Goal: Find contact information: Find contact information

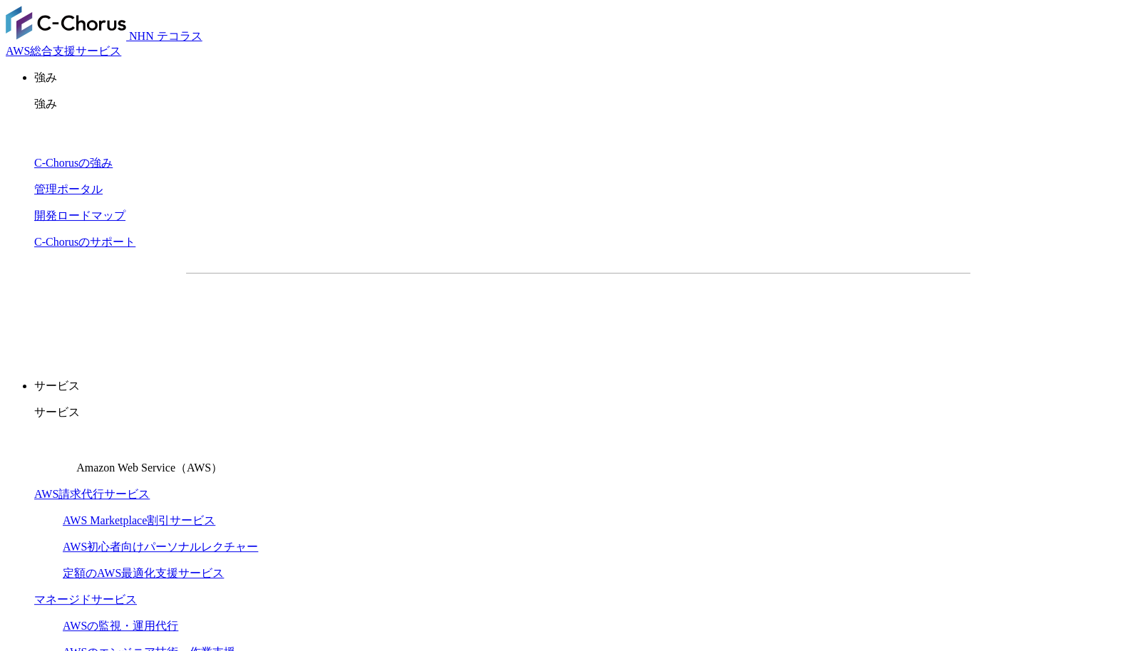
drag, startPoint x: 192, startPoint y: 269, endPoint x: 460, endPoint y: 332, distance: 275.4
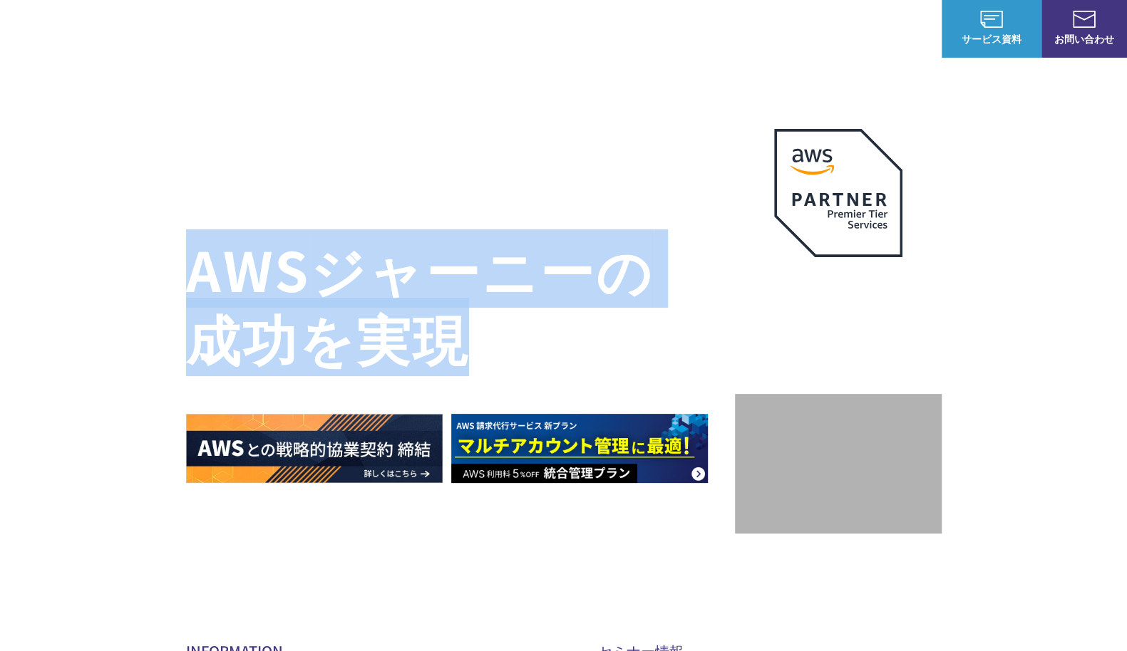
click at [460, 336] on h1 "AWS ジャーニーの 成功を実現" at bounding box center [460, 302] width 549 height 137
drag, startPoint x: 463, startPoint y: 344, endPoint x: 190, endPoint y: 267, distance: 283.6
click at [190, 267] on h1 "AWS ジャーニーの 成功を実現" at bounding box center [460, 302] width 549 height 137
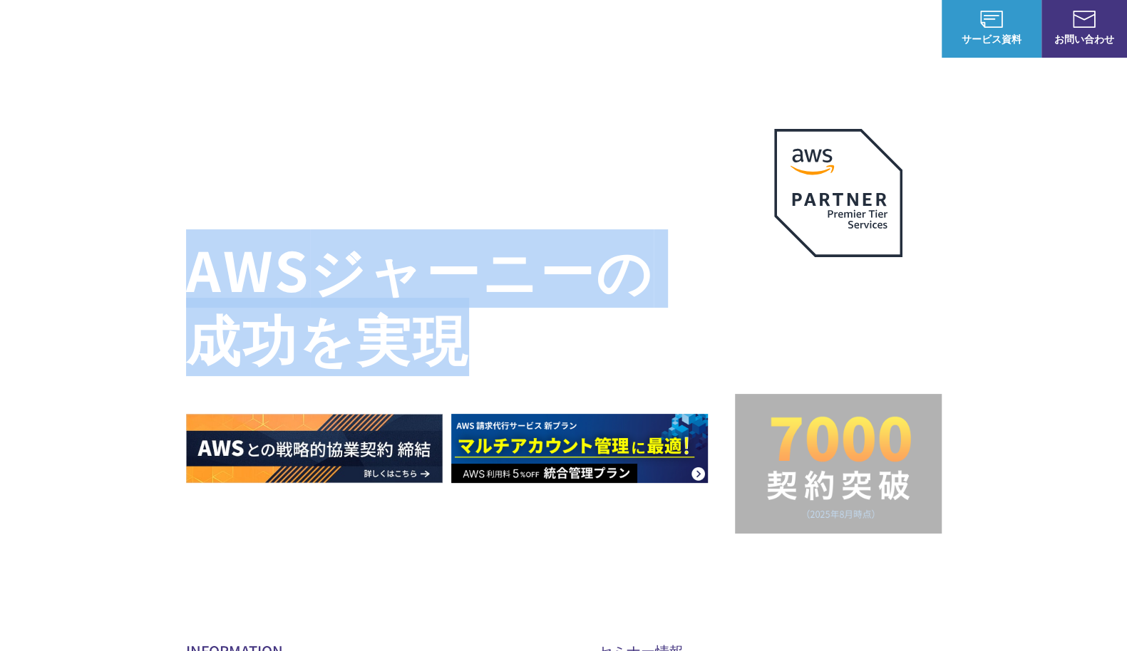
click at [190, 267] on h1 "AWS ジャーニーの 成功を実現" at bounding box center [460, 302] width 549 height 137
drag, startPoint x: 187, startPoint y: 264, endPoint x: 460, endPoint y: 345, distance: 285.5
click at [460, 345] on h1 "AWS ジャーニーの 成功を実現" at bounding box center [460, 302] width 549 height 137
click at [460, 346] on h1 "AWS ジャーニーの 成功を実現" at bounding box center [460, 302] width 549 height 137
drag, startPoint x: 470, startPoint y: 351, endPoint x: 194, endPoint y: 260, distance: 291.0
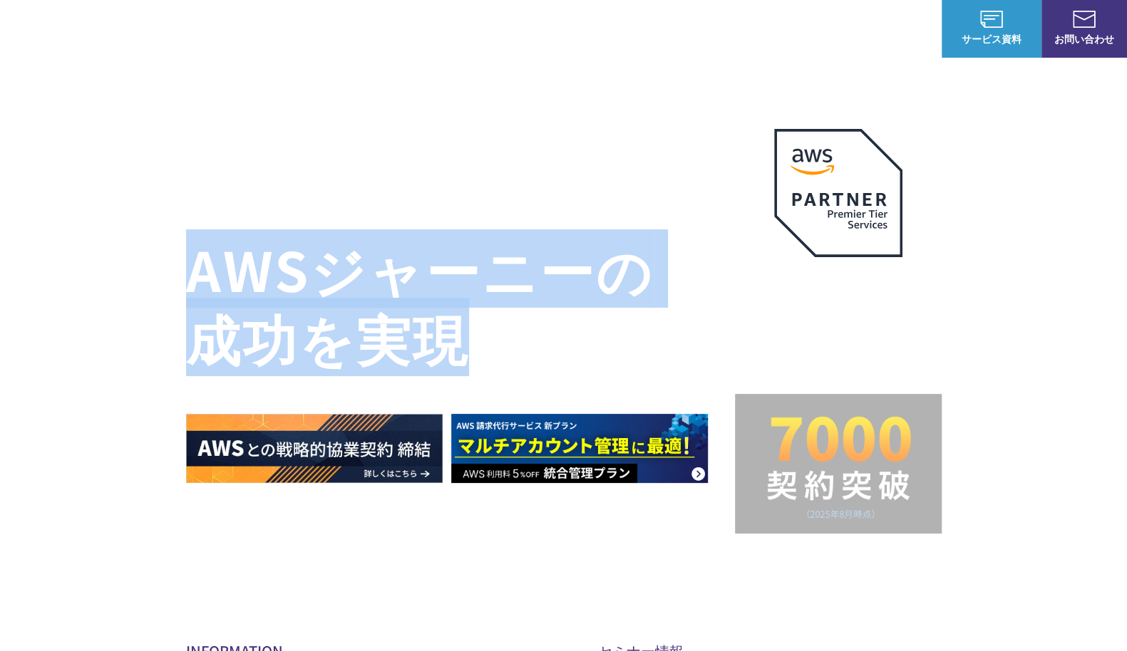
click at [194, 260] on h1 "AWS ジャーニーの 成功を実現" at bounding box center [460, 302] width 549 height 137
drag, startPoint x: 194, startPoint y: 260, endPoint x: 466, endPoint y: 333, distance: 281.8
click at [466, 332] on h1 "AWS ジャーニーの 成功を実現" at bounding box center [460, 302] width 549 height 137
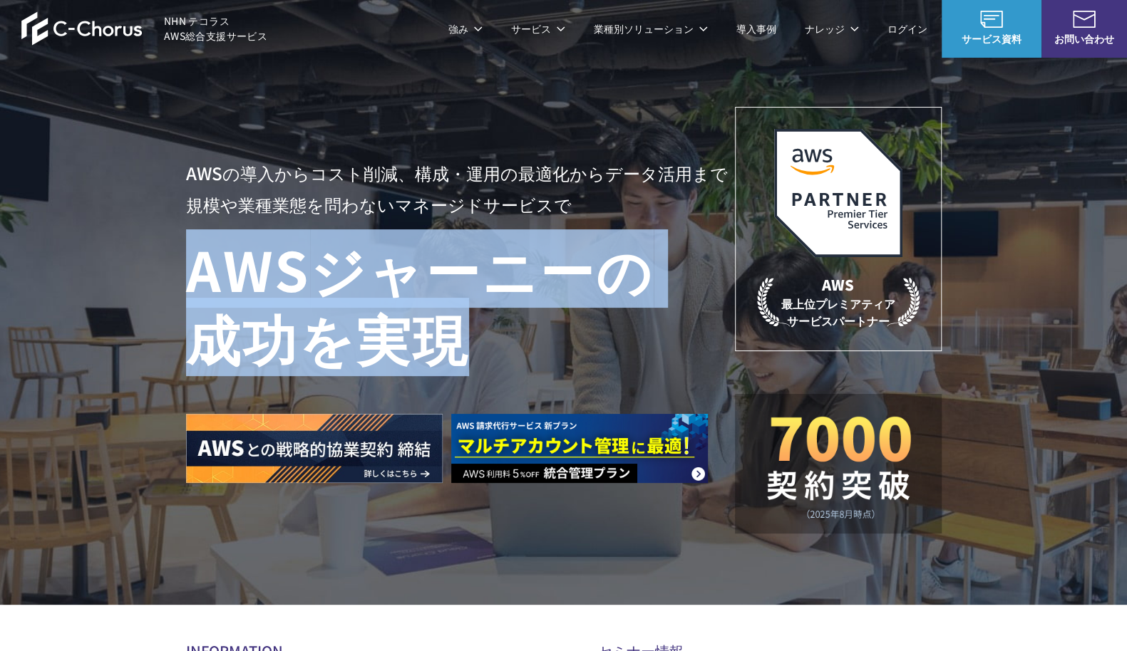
click at [466, 333] on h1 "AWS ジャーニーの 成功を実現" at bounding box center [460, 302] width 549 height 137
drag, startPoint x: 467, startPoint y: 339, endPoint x: 191, endPoint y: 262, distance: 286.2
click at [191, 262] on h1 "AWS ジャーニーの 成功を実現" at bounding box center [460, 302] width 549 height 137
drag, startPoint x: 191, startPoint y: 262, endPoint x: 455, endPoint y: 342, distance: 275.5
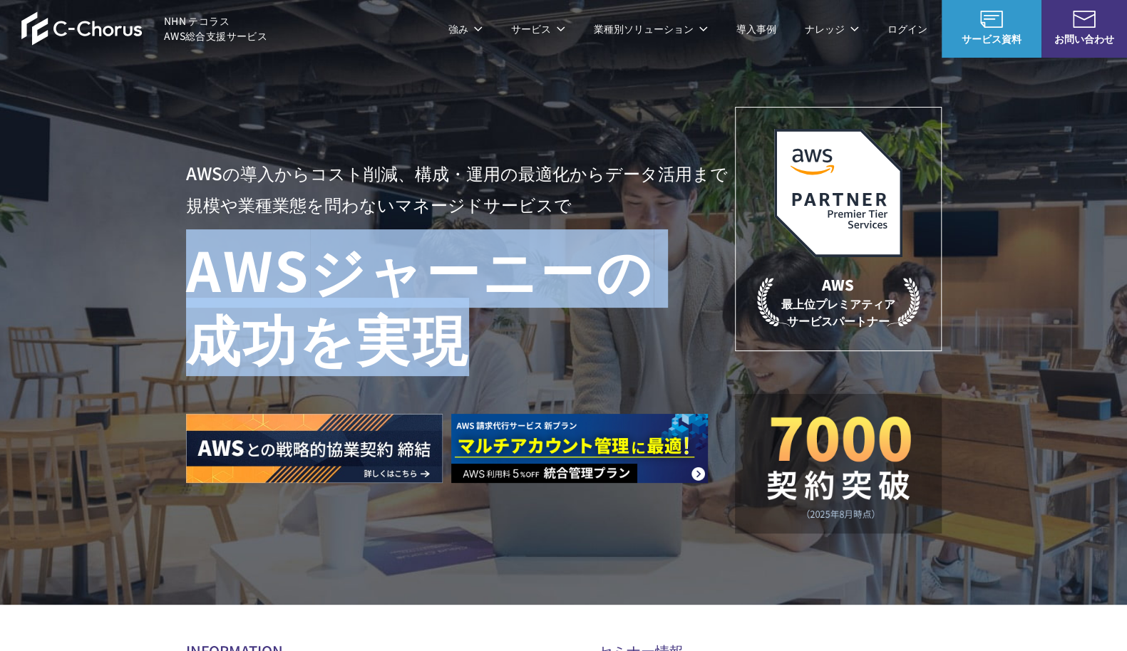
click at [455, 342] on h1 "AWS ジャーニーの 成功を実現" at bounding box center [460, 302] width 549 height 137
click at [456, 343] on h1 "AWS ジャーニーの 成功を実現" at bounding box center [460, 302] width 549 height 137
click at [450, 354] on h1 "AWS ジャーニーの 成功を実現" at bounding box center [460, 302] width 549 height 137
drag, startPoint x: 465, startPoint y: 358, endPoint x: 185, endPoint y: 264, distance: 295.0
click at [186, 264] on h1 "AWS ジャーニーの 成功を実現" at bounding box center [460, 302] width 549 height 137
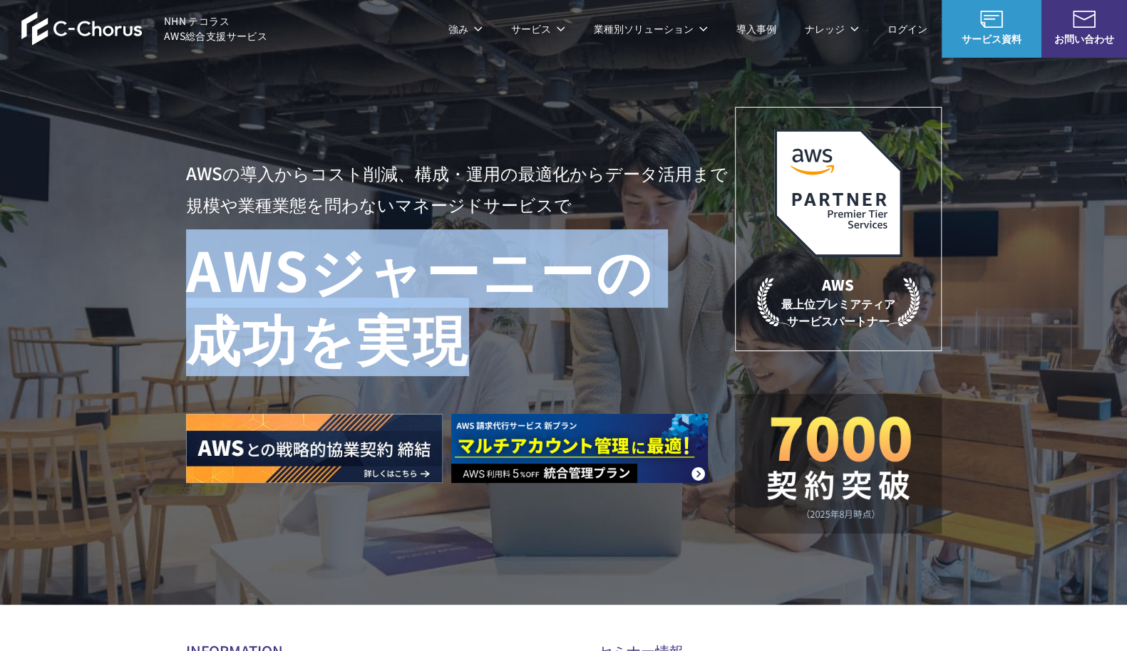
click at [186, 263] on h1 "AWS ジャーニーの 成功を実現" at bounding box center [460, 302] width 549 height 137
drag, startPoint x: 200, startPoint y: 268, endPoint x: 491, endPoint y: 329, distance: 297.9
click at [491, 329] on h1 "AWS ジャーニーの 成功を実現" at bounding box center [460, 302] width 549 height 137
click at [472, 340] on h1 "AWS ジャーニーの 成功を実現" at bounding box center [460, 302] width 549 height 137
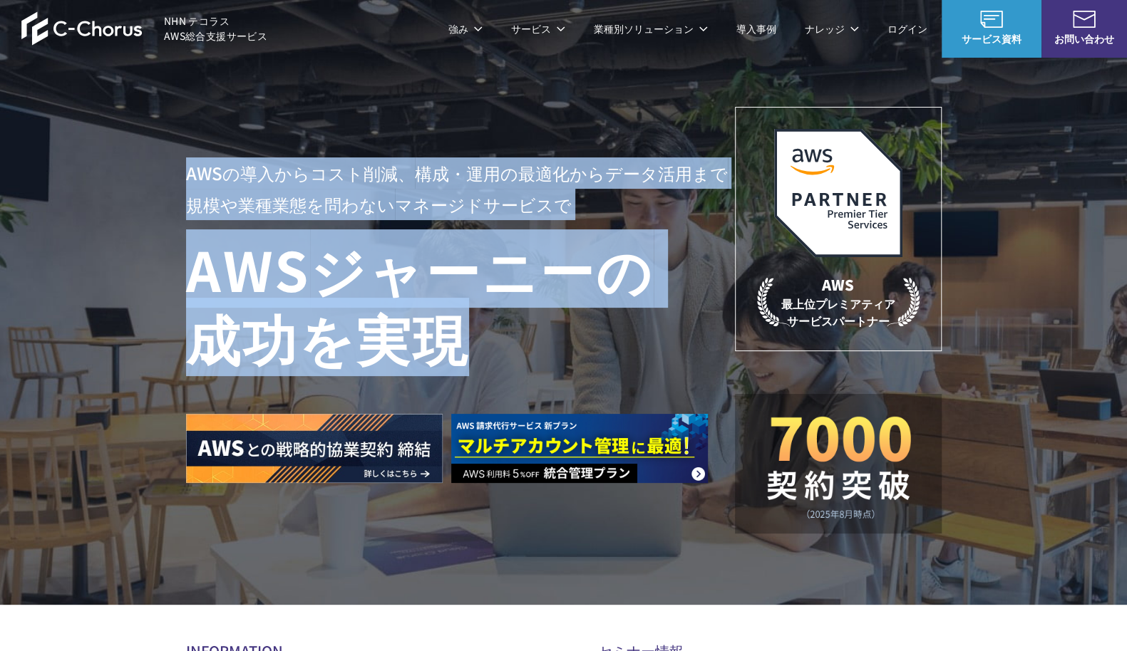
drag, startPoint x: 464, startPoint y: 348, endPoint x: 182, endPoint y: 179, distance: 328.3
click at [182, 179] on div "AWSの導入からコスト削減、 構成・運用の最適化からデータ活用まで 規模や業種業態を問わない マネージドサービスで AWS ジャーニーの 成功を実現 AWS …" at bounding box center [563, 302] width 1127 height 605
click at [182, 177] on div "AWSの導入からコスト削減、 構成・運用の最適化からデータ活用まで 規模や業種業態を問わない マネージドサービスで AWS ジャーニーの 成功を実現 AWS …" at bounding box center [563, 302] width 1127 height 605
drag, startPoint x: 182, startPoint y: 166, endPoint x: 460, endPoint y: 343, distance: 328.8
click at [460, 343] on div "AWSの導入からコスト削減、 構成・運用の最適化からデータ活用まで 規模や業種業態を問わない マネージドサービスで AWS ジャーニーの 成功を実現 AWS …" at bounding box center [563, 302] width 1127 height 605
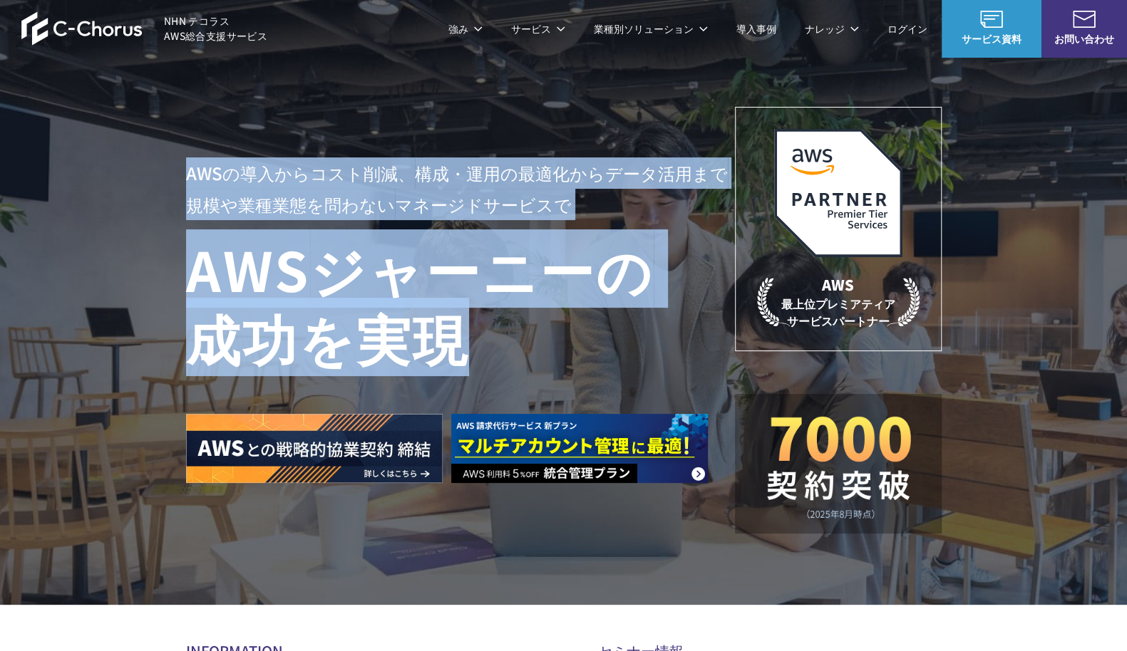
click at [460, 343] on h1 "AWS ジャーニーの 成功を実現" at bounding box center [460, 302] width 549 height 137
click at [468, 351] on h1 "AWS ジャーニーの 成功を実現" at bounding box center [460, 302] width 549 height 137
drag, startPoint x: 449, startPoint y: 343, endPoint x: 183, endPoint y: 174, distance: 315.0
click at [183, 174] on div "AWSの導入からコスト削減、 構成・運用の最適化からデータ活用まで 規模や業種業態を問わない マネージドサービスで AWS ジャーニーの 成功を実現 AWS …" at bounding box center [563, 302] width 1127 height 605
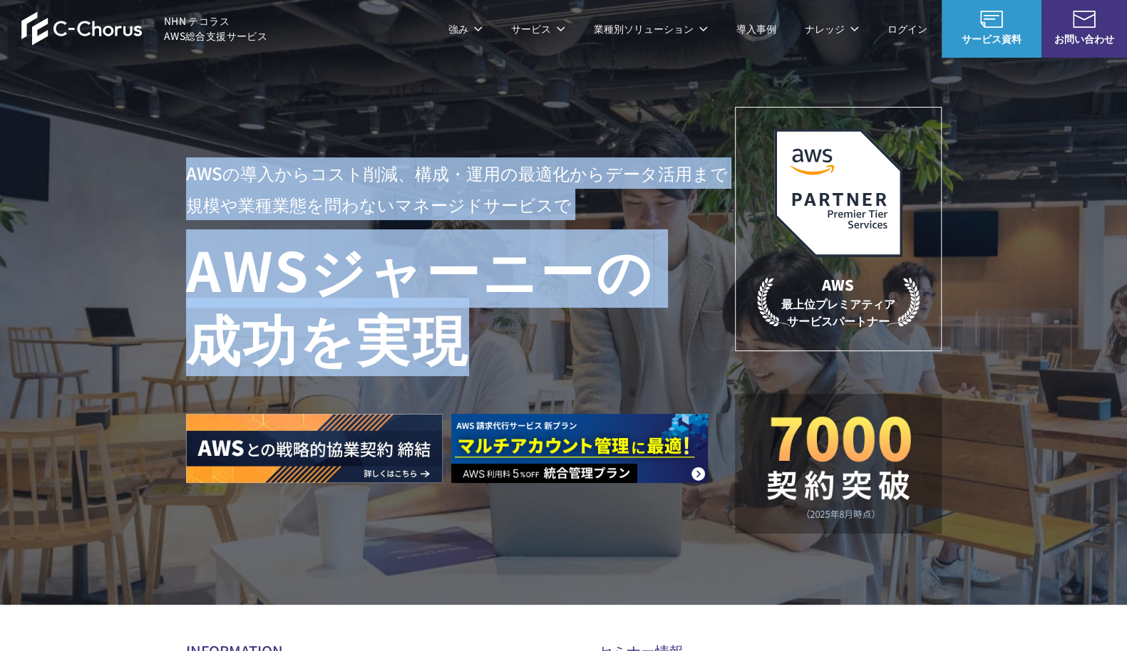
drag, startPoint x: 199, startPoint y: 181, endPoint x: 456, endPoint y: 344, distance: 304.7
click at [456, 344] on div "AWSの導入からコスト削減、 構成・運用の最適化からデータ活用まで 規模や業種業態を問わない マネージドサービスで AWS ジャーニーの 成功を実現" at bounding box center [460, 321] width 549 height 326
drag, startPoint x: 458, startPoint y: 344, endPoint x: 466, endPoint y: 346, distance: 8.7
click at [458, 344] on h1 "AWS ジャーニーの 成功を実現" at bounding box center [460, 302] width 549 height 137
click at [468, 346] on h1 "AWS ジャーニーの 成功を実現" at bounding box center [460, 302] width 549 height 137
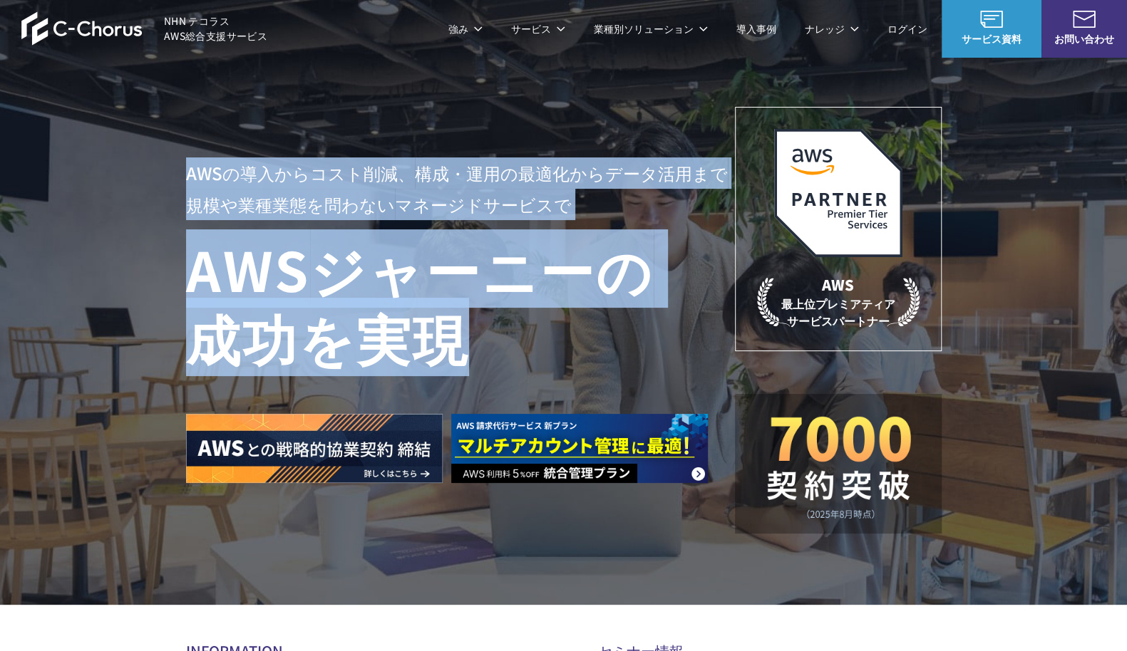
drag, startPoint x: 462, startPoint y: 347, endPoint x: 177, endPoint y: 177, distance: 332.1
click at [177, 177] on div "AWSの導入からコスト削減、 構成・運用の最適化からデータ活用まで 規模や業種業態を問わない マネージドサービスで AWS ジャーニーの 成功を実現 AWS …" at bounding box center [563, 302] width 1127 height 605
drag, startPoint x: 187, startPoint y: 170, endPoint x: 462, endPoint y: 344, distance: 325.8
click at [462, 344] on div "AWSの導入からコスト削減、 構成・運用の最適化からデータ活用まで 規模や業種業態を問わない マネージドサービスで AWS ジャーニーの 成功を実現" at bounding box center [460, 321] width 549 height 326
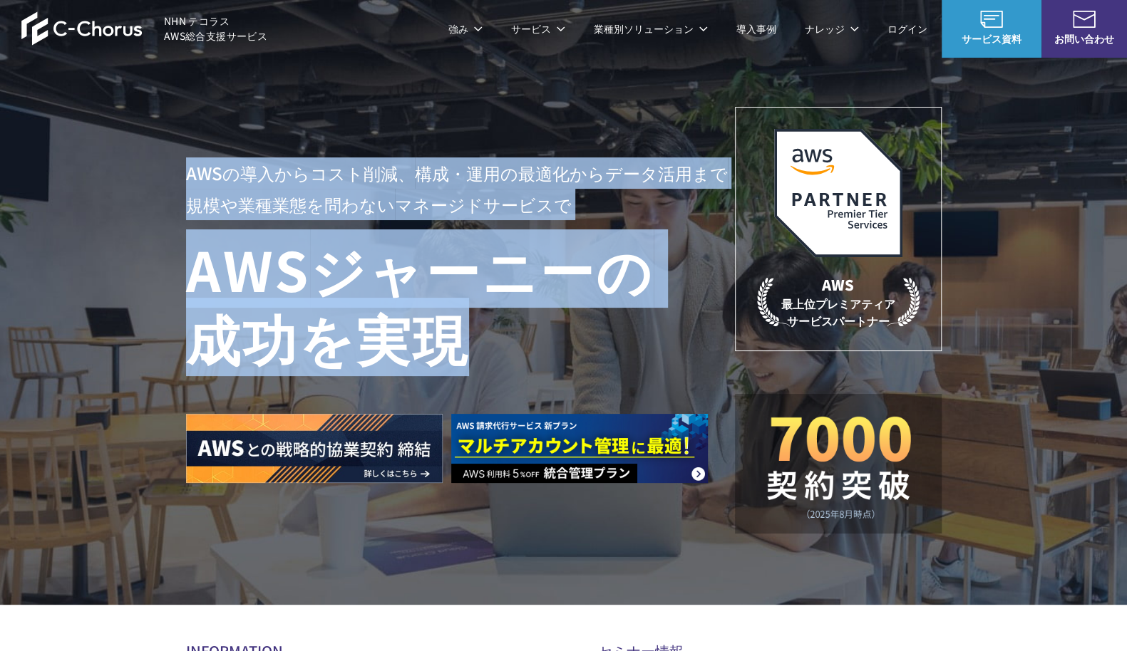
click at [463, 344] on h1 "AWS ジャーニーの 成功を実現" at bounding box center [460, 302] width 549 height 137
click at [466, 347] on h1 "AWS ジャーニーの 成功を実現" at bounding box center [460, 302] width 549 height 137
click at [469, 350] on h1 "AWS ジャーニーの 成功を実現" at bounding box center [460, 302] width 549 height 137
drag, startPoint x: 465, startPoint y: 349, endPoint x: 174, endPoint y: 163, distance: 345.2
click at [174, 163] on div "AWSの導入からコスト削減、 構成・運用の最適化からデータ活用まで 規模や業種業態を問わない マネージドサービスで AWS ジャーニーの 成功を実現 AWS …" at bounding box center [563, 302] width 1127 height 605
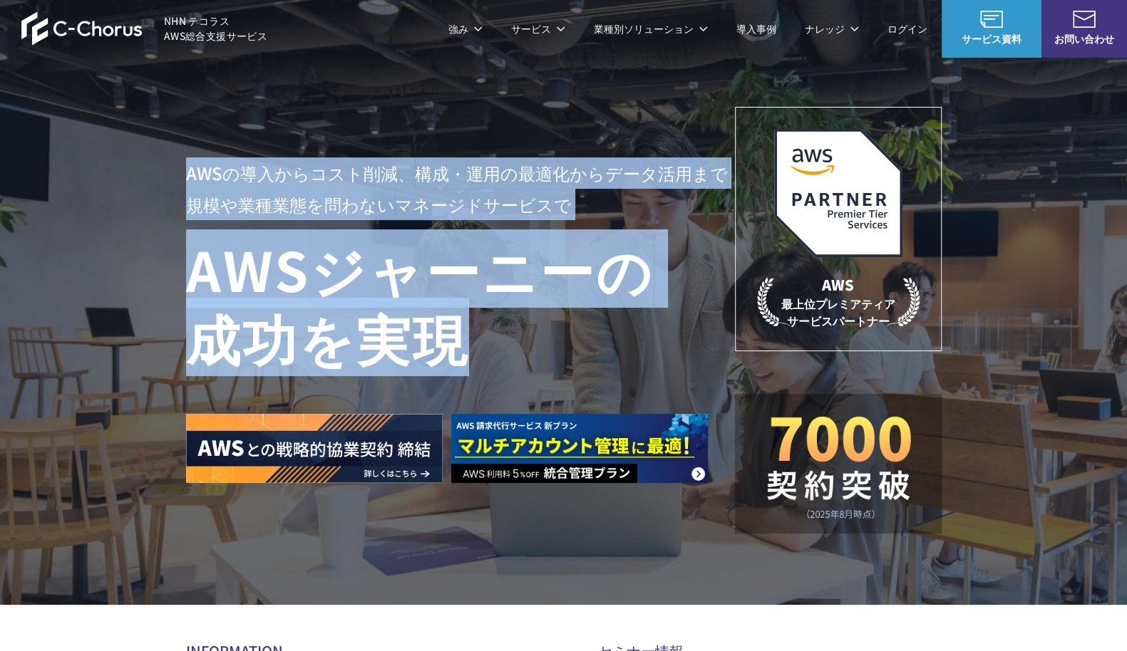
click at [174, 163] on div "AWSの導入からコスト削減、 構成・運用の最適化からデータ活用まで 規模や業種業態を問わない マネージドサービスで AWS ジャーニーの 成功を実現 AWS …" at bounding box center [563, 302] width 1127 height 605
drag, startPoint x: 182, startPoint y: 166, endPoint x: 463, endPoint y: 349, distance: 335.3
click at [462, 349] on div "AWSの導入からコスト削減、 構成・運用の最適化からデータ活用まで 規模や業種業態を問わない マネージドサービスで AWS ジャーニーの 成功を実現 AWS …" at bounding box center [563, 302] width 1127 height 605
click at [464, 349] on h1 "AWS ジャーニーの 成功を実現" at bounding box center [460, 302] width 549 height 137
drag, startPoint x: 466, startPoint y: 352, endPoint x: 185, endPoint y: 169, distance: 335.3
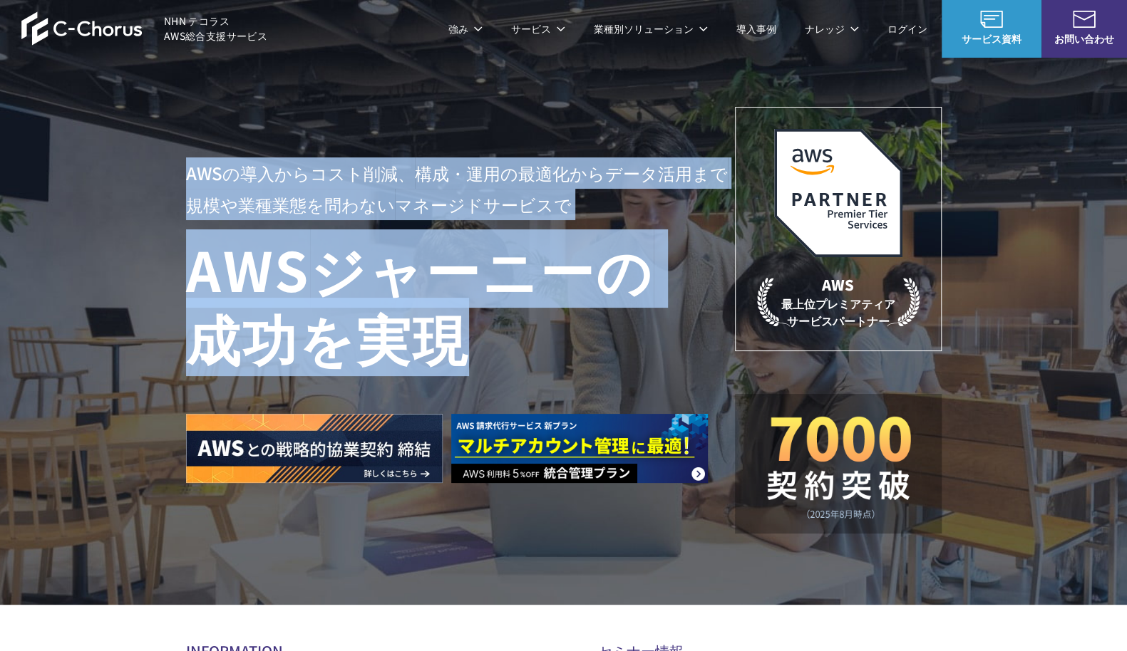
click at [186, 169] on div "AWSの導入からコスト削減、 構成・運用の最適化からデータ活用まで 規模や業種業態を問わない マネージドサービスで AWS ジャーニーの 成功を実現" at bounding box center [460, 321] width 549 height 326
click at [186, 169] on p "AWSの導入からコスト削減、 構成・運用の最適化からデータ活用まで 規模や業種業態を問わない マネージドサービスで" at bounding box center [460, 189] width 549 height 63
drag, startPoint x: 185, startPoint y: 169, endPoint x: 467, endPoint y: 357, distance: 338.6
click at [467, 357] on div "AWSの導入からコスト削減、 構成・運用の最適化からデータ活用まで 規模や業種業態を問わない マネージドサービスで AWS ジャーニーの 成功を実現" at bounding box center [460, 321] width 549 height 326
click at [467, 357] on h1 "AWS ジャーニーの 成功を実現" at bounding box center [460, 302] width 549 height 137
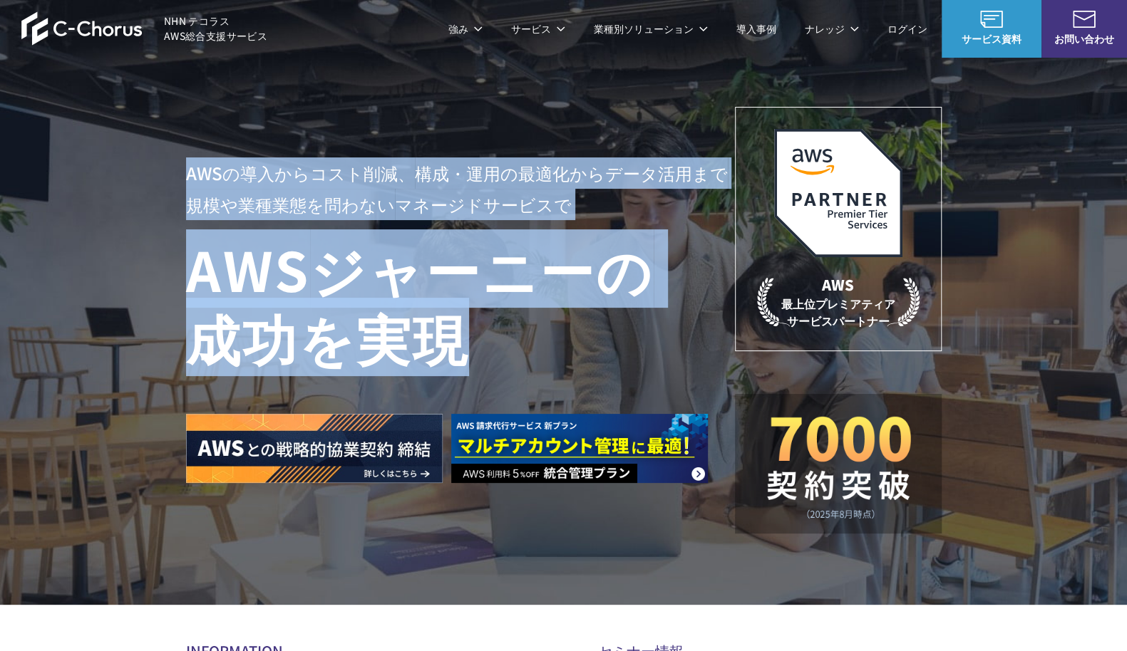
drag, startPoint x: 467, startPoint y: 355, endPoint x: 190, endPoint y: 168, distance: 334.3
click at [190, 168] on div "AWSの導入からコスト削減、 構成・運用の最適化からデータ活用まで 規模や業種業態を問わない マネージドサービスで AWS ジャーニーの 成功を実現" at bounding box center [460, 321] width 549 height 326
click at [189, 168] on p "AWSの導入からコスト削減、 構成・運用の最適化からデータ活用まで 規模や業種業態を問わない マネージドサービスで" at bounding box center [460, 189] width 549 height 63
drag, startPoint x: 187, startPoint y: 170, endPoint x: 466, endPoint y: 356, distance: 335.2
click at [466, 356] on div "AWSの導入からコスト削減、 構成・運用の最適化からデータ活用まで 規模や業種業態を問わない マネージドサービスで AWS ジャーニーの 成功を実現" at bounding box center [460, 321] width 549 height 326
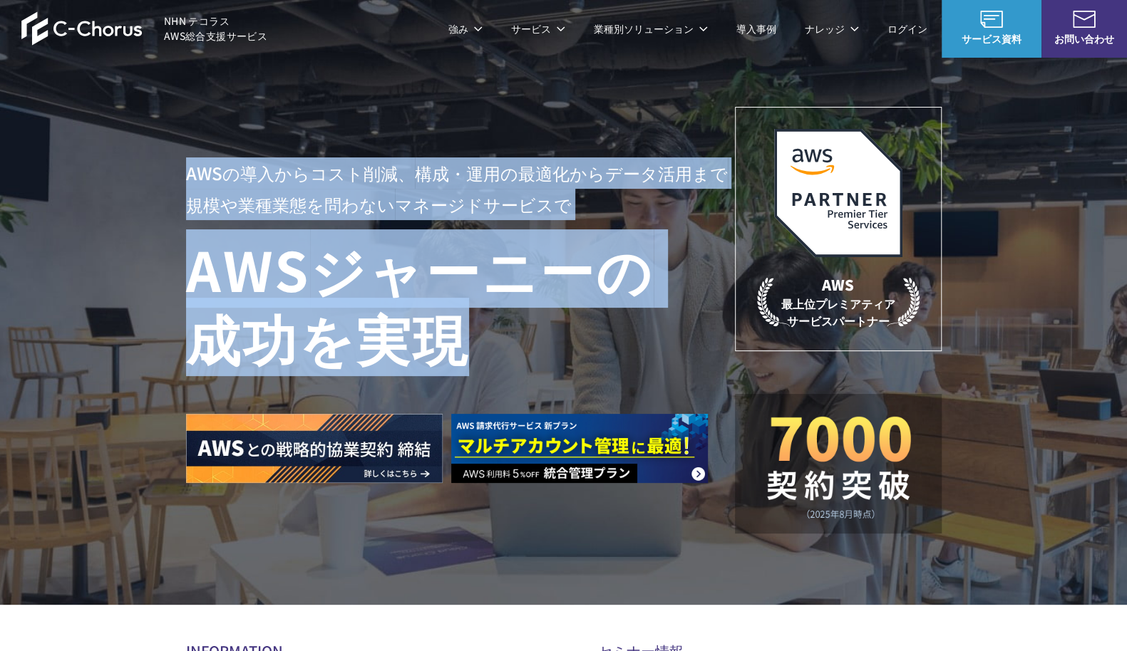
click at [463, 356] on h1 "AWS ジャーニーの 成功を実現" at bounding box center [460, 302] width 549 height 137
drag, startPoint x: 465, startPoint y: 353, endPoint x: 180, endPoint y: 172, distance: 337.7
click at [180, 172] on div "AWSの導入からコスト削減、 構成・運用の最適化からデータ活用まで 規模や業種業態を問わない マネージドサービスで AWS ジャーニーの 成功を実現 AWS …" at bounding box center [563, 302] width 1127 height 605
click at [180, 173] on div "AWSの導入からコスト削減、 構成・運用の最適化からデータ活用まで 規模や業種業態を問わない マネージドサービスで AWS ジャーニーの 成功を実現 AWS …" at bounding box center [563, 302] width 1127 height 605
drag, startPoint x: 191, startPoint y: 172, endPoint x: 470, endPoint y: 358, distance: 336.0
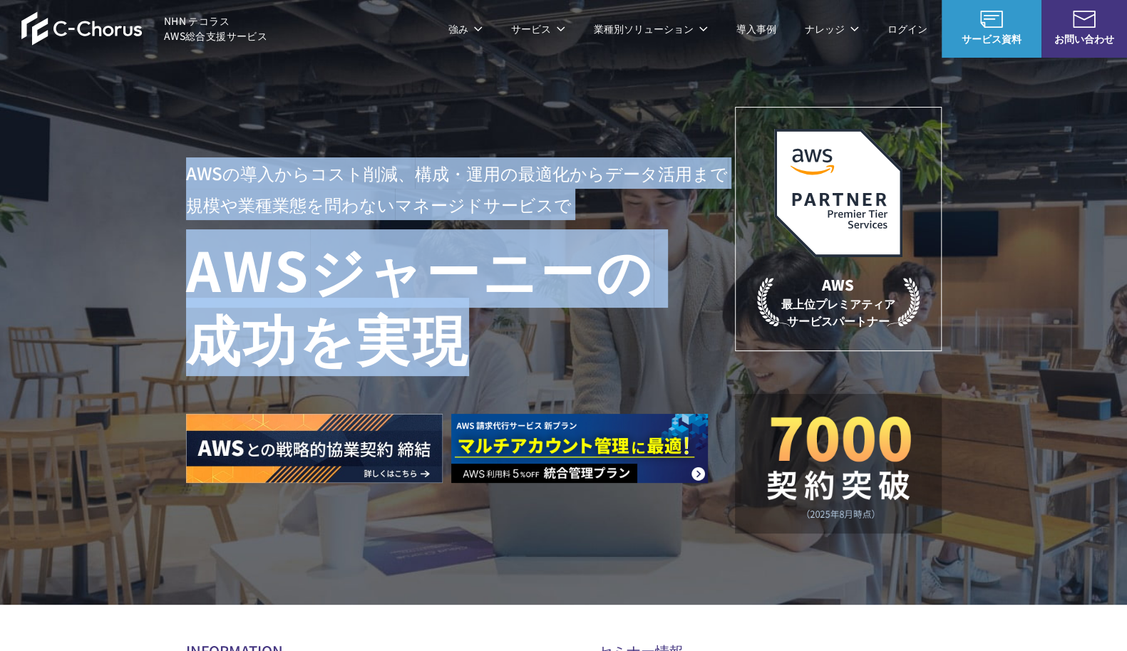
click at [469, 359] on div "AWSの導入からコスト削減、 構成・運用の最適化からデータ活用まで 規模や業種業態を問わない マネージドサービスで AWS ジャーニーの 成功を実現" at bounding box center [460, 321] width 549 height 326
click at [470, 358] on h1 "AWS ジャーニーの 成功を実現" at bounding box center [460, 302] width 549 height 137
drag, startPoint x: 469, startPoint y: 354, endPoint x: 182, endPoint y: 165, distance: 343.1
click at [182, 165] on div "AWSの導入からコスト削減、 構成・運用の最適化からデータ活用まで 規模や業種業態を問わない マネージドサービスで AWS ジャーニーの 成功を実現 AWS …" at bounding box center [563, 302] width 1127 height 605
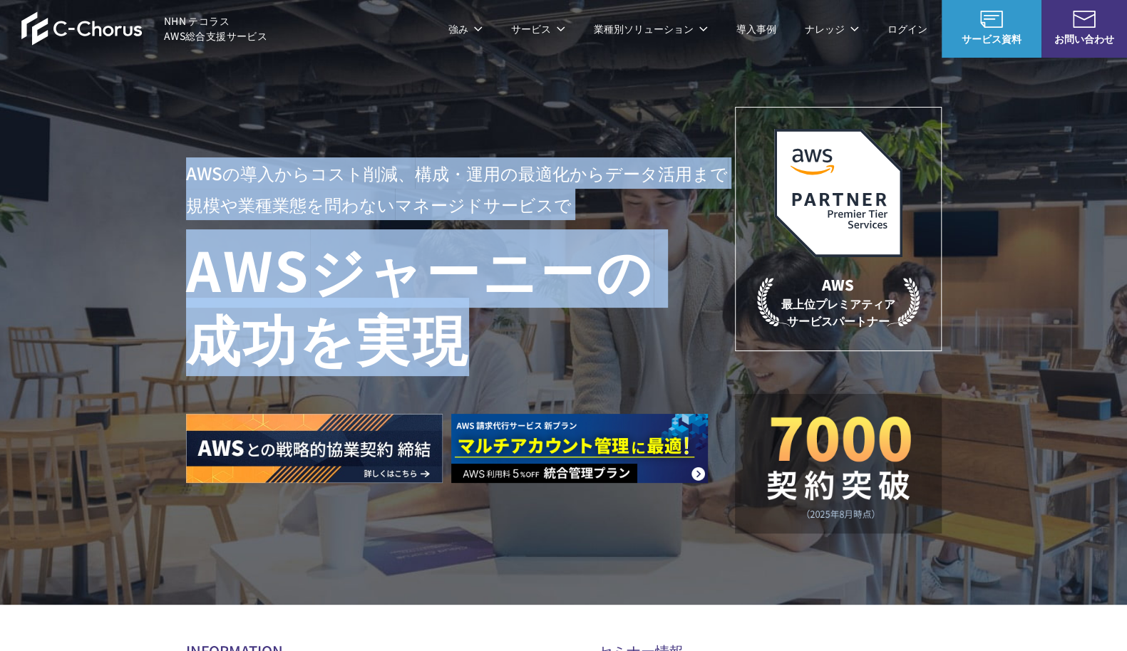
drag, startPoint x: 181, startPoint y: 172, endPoint x: 453, endPoint y: 343, distance: 320.9
click at [450, 343] on div "AWSの導入からコスト削減、 構成・運用の最適化からデータ活用まで 規模や業種業態を問わない マネージドサービスで AWS ジャーニーの 成功を実現 AWS …" at bounding box center [563, 302] width 1127 height 605
click at [553, 322] on h1 "AWS ジャーニーの 成功を実現" at bounding box center [460, 302] width 549 height 137
click at [485, 353] on h1 "AWS ジャーニーの 成功を実現" at bounding box center [460, 302] width 549 height 137
drag, startPoint x: 463, startPoint y: 344, endPoint x: 160, endPoint y: 156, distance: 357.2
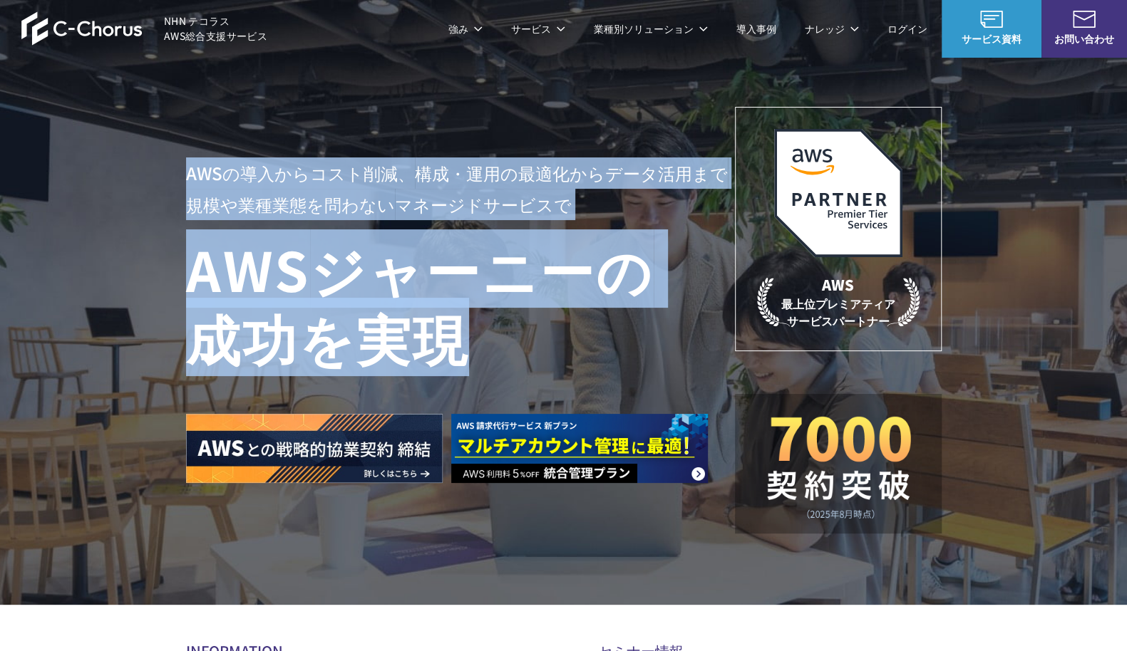
click at [160, 156] on div "AWSの導入からコスト削減、 構成・運用の最適化からデータ活用まで 規模や業種業態を問わない マネージドサービスで AWS ジャーニーの 成功を実現 AWS …" at bounding box center [563, 302] width 1127 height 605
click at [167, 157] on div "AWSの導入からコスト削減、 構成・運用の最適化からデータ活用まで 規模や業種業態を問わない マネージドサービスで AWS ジャーニーの 成功を実現 AWS …" at bounding box center [563, 302] width 1127 height 605
click at [187, 163] on p "AWSの導入からコスト削減、 構成・運用の最適化からデータ活用まで 規模や業種業態を問わない マネージドサービスで" at bounding box center [460, 189] width 549 height 63
drag, startPoint x: 187, startPoint y: 165, endPoint x: 487, endPoint y: 340, distance: 347.8
click at [487, 337] on div "AWSの導入からコスト削減、 構成・運用の最適化からデータ活用まで 規模や業種業態を問わない マネージドサービスで AWS ジャーニーの 成功を実現" at bounding box center [460, 321] width 549 height 326
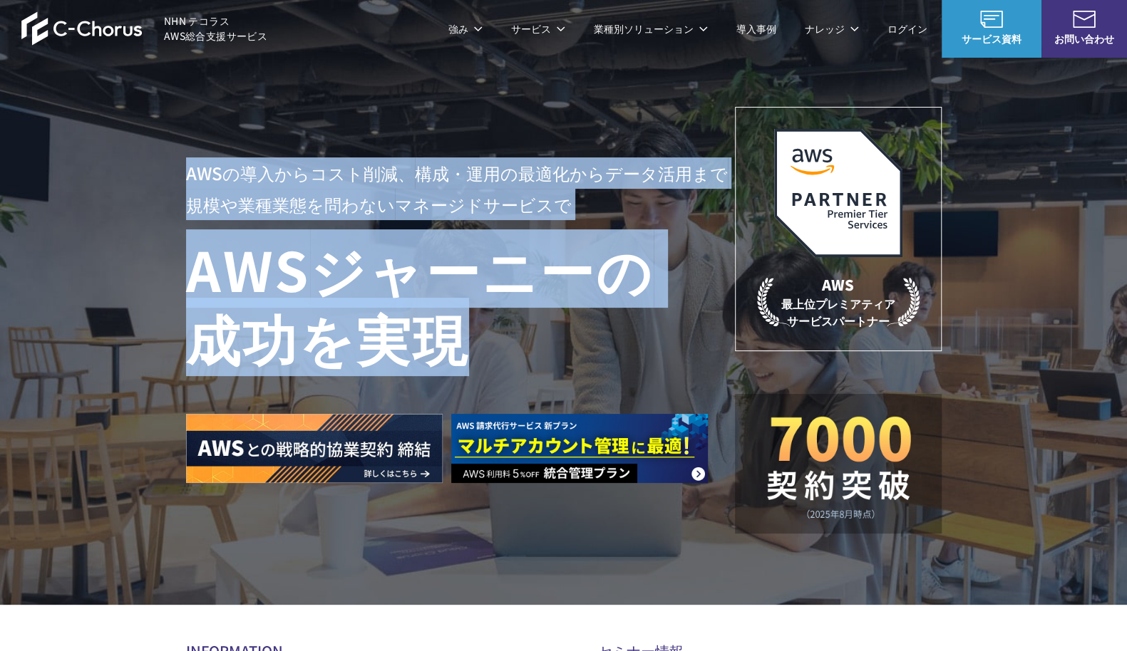
click at [487, 341] on h1 "AWS ジャーニーの 成功を実現" at bounding box center [460, 302] width 549 height 137
drag, startPoint x: 475, startPoint y: 354, endPoint x: 185, endPoint y: 162, distance: 348.1
click at [186, 162] on div "AWSの導入からコスト削減、 構成・運用の最適化からデータ活用まで 規模や業種業態を問わない マネージドサービスで AWS ジャーニーの 成功を実現" at bounding box center [460, 321] width 549 height 326
click at [186, 162] on p "AWSの導入からコスト削減、 構成・運用の最適化からデータ活用まで 規模や業種業態を問わない マネージドサービスで" at bounding box center [460, 189] width 549 height 63
drag, startPoint x: 182, startPoint y: 165, endPoint x: 480, endPoint y: 354, distance: 353.1
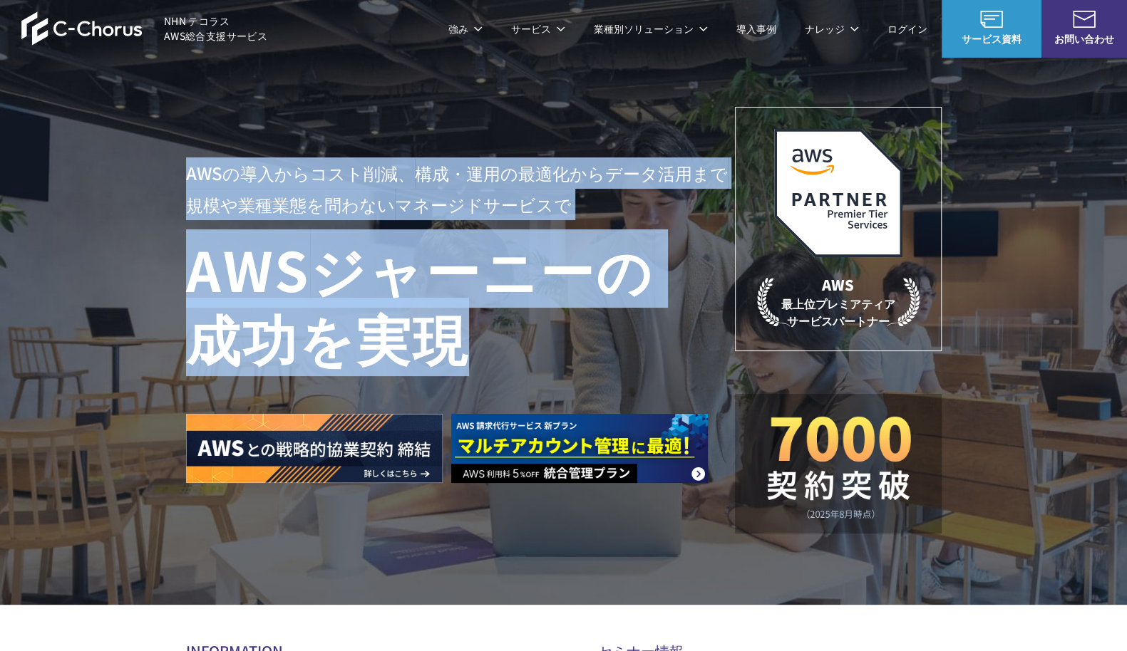
click at [480, 354] on div "AWSの導入からコスト削減、 構成・運用の最適化からデータ活用まで 規模や業種業態を問わない マネージドサービスで AWS ジャーニーの 成功を実現 AWS …" at bounding box center [563, 302] width 1127 height 605
click at [480, 357] on h1 "AWS ジャーニーの 成功を実現" at bounding box center [460, 302] width 549 height 137
drag, startPoint x: 477, startPoint y: 368, endPoint x: 187, endPoint y: 160, distance: 357.2
click at [187, 160] on div "AWSの導入からコスト削減、 構成・運用の最適化からデータ活用まで 規模や業種業態を問わない マネージドサービスで AWS ジャーニーの 成功を実現" at bounding box center [460, 321] width 549 height 326
click at [185, 163] on div "AWSの導入からコスト削減、 構成・運用の最適化からデータ活用まで 規模や業種業態を問わない マネージドサービスで AWS ジャーニーの 成功を実現 AWS …" at bounding box center [563, 302] width 1127 height 605
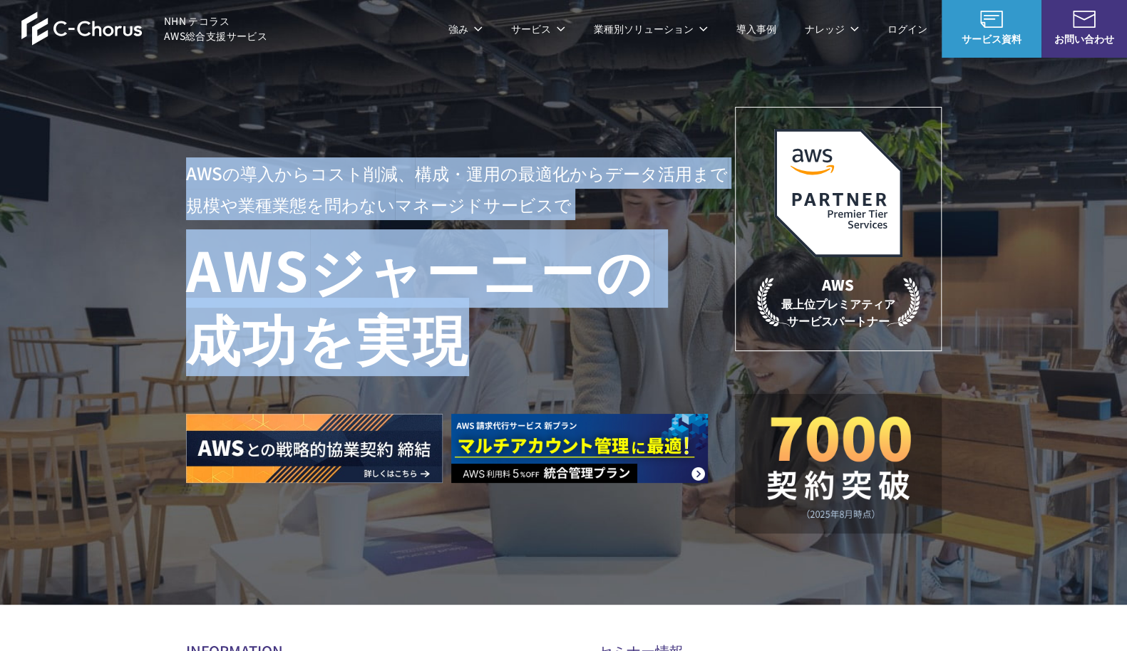
drag, startPoint x: 180, startPoint y: 175, endPoint x: 473, endPoint y: 351, distance: 342.7
click at [466, 347] on div "AWSの導入からコスト削減、 構成・運用の最適化からデータ活用まで 規模や業種業態を問わない マネージドサービスで AWS ジャーニーの 成功を実現 AWS …" at bounding box center [563, 302] width 1127 height 605
click at [473, 351] on h1 "AWS ジャーニーの 成功を実現" at bounding box center [460, 302] width 549 height 137
drag, startPoint x: 479, startPoint y: 356, endPoint x: 188, endPoint y: 176, distance: 342.1
click at [189, 176] on div "AWSの導入からコスト削減、 構成・運用の最適化からデータ活用まで 規模や業種業態を問わない マネージドサービスで AWS ジャーニーの 成功を実現" at bounding box center [460, 321] width 549 height 326
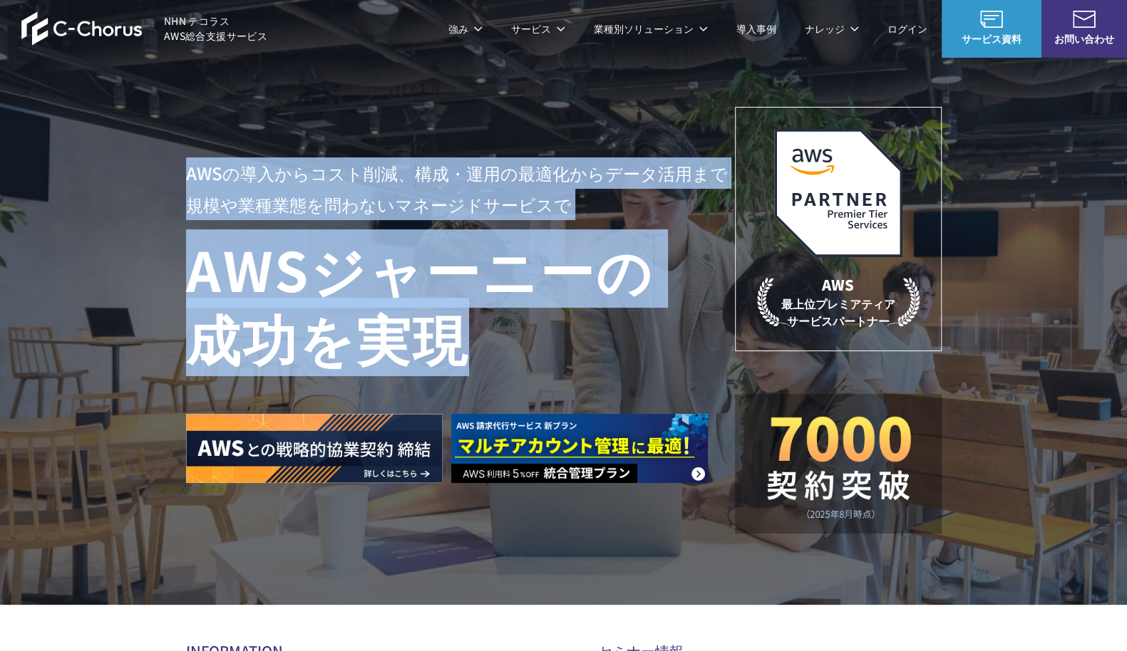
click at [188, 176] on p "AWSの導入からコスト削減、 構成・運用の最適化からデータ活用まで 規模や業種業態を問わない マネージドサービスで" at bounding box center [460, 189] width 549 height 63
drag, startPoint x: 184, startPoint y: 175, endPoint x: 480, endPoint y: 350, distance: 344.4
click at [477, 349] on div "AWSの導入からコスト削減、 構成・運用の最適化からデータ活用まで 規模や業種業態を問わない マネージドサービスで AWS ジャーニーの 成功を実現 AWS …" at bounding box center [563, 302] width 1127 height 605
click at [492, 351] on h1 "AWS ジャーニーの 成功を実現" at bounding box center [460, 302] width 549 height 137
drag, startPoint x: 493, startPoint y: 353, endPoint x: 182, endPoint y: 171, distance: 360.0
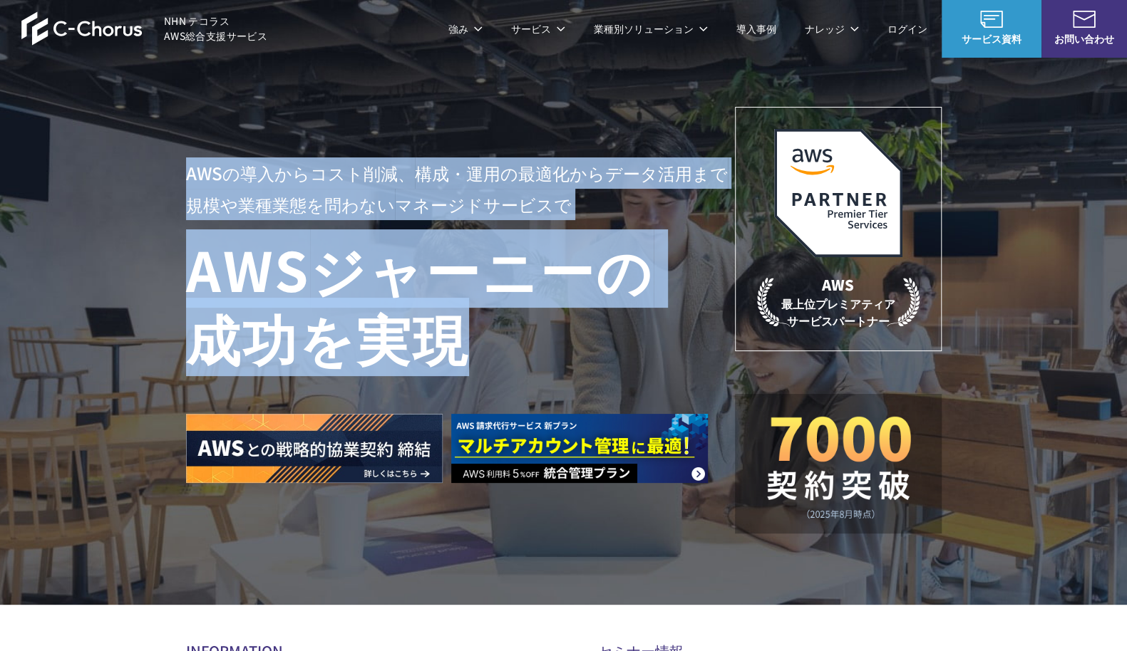
click at [182, 171] on div "AWSの導入からコスト削減、 構成・運用の最適化からデータ活用まで 規模や業種業態を問わない マネージドサービスで AWS ジャーニーの 成功を実現 AWS …" at bounding box center [563, 302] width 1127 height 605
drag, startPoint x: 184, startPoint y: 170, endPoint x: 496, endPoint y: 339, distance: 354.9
click at [495, 339] on div "AWSの導入からコスト削減、 構成・運用の最適化からデータ活用まで 規模や業種業態を問わない マネージドサービスで AWS ジャーニーの 成功を実現 AWS …" at bounding box center [563, 302] width 1127 height 605
click at [497, 340] on h1 "AWS ジャーニーの 成功を実現" at bounding box center [460, 302] width 549 height 137
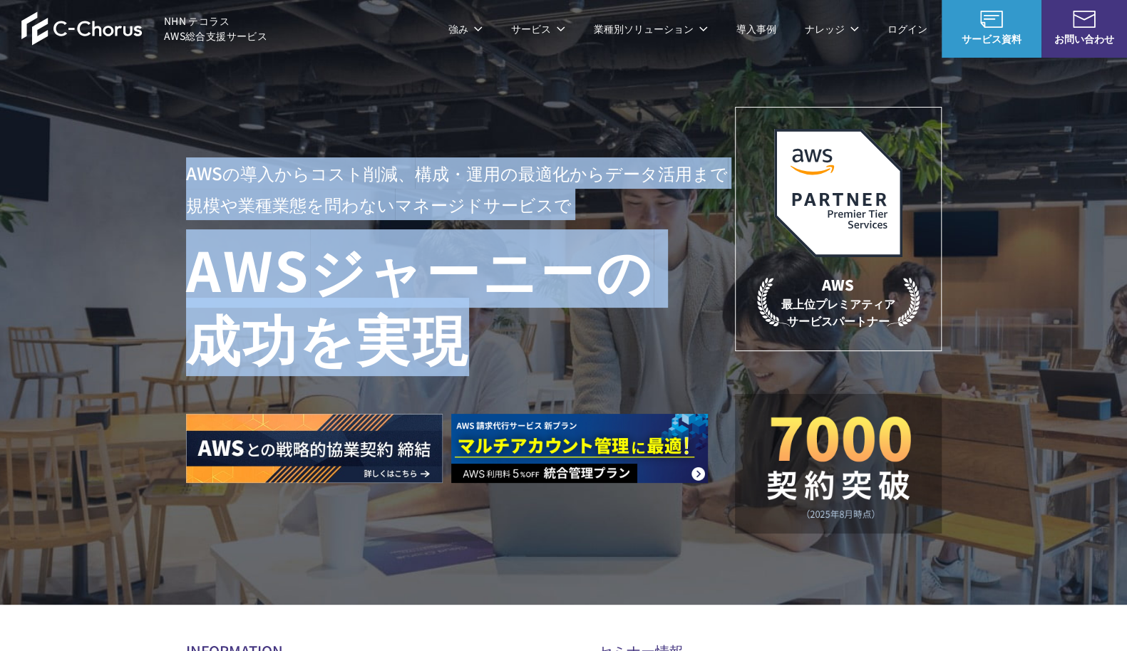
click at [472, 347] on h1 "AWS ジャーニーの 成功を実現" at bounding box center [460, 302] width 549 height 137
drag, startPoint x: 472, startPoint y: 350, endPoint x: 173, endPoint y: 172, distance: 347.7
click at [173, 172] on div "AWSの導入からコスト削減、 構成・運用の最適化からデータ活用まで 規模や業種業態を問わない マネージドサービスで AWS ジャーニーの 成功を実現 AWS …" at bounding box center [563, 302] width 1127 height 605
drag, startPoint x: 172, startPoint y: 171, endPoint x: 522, endPoint y: 337, distance: 386.7
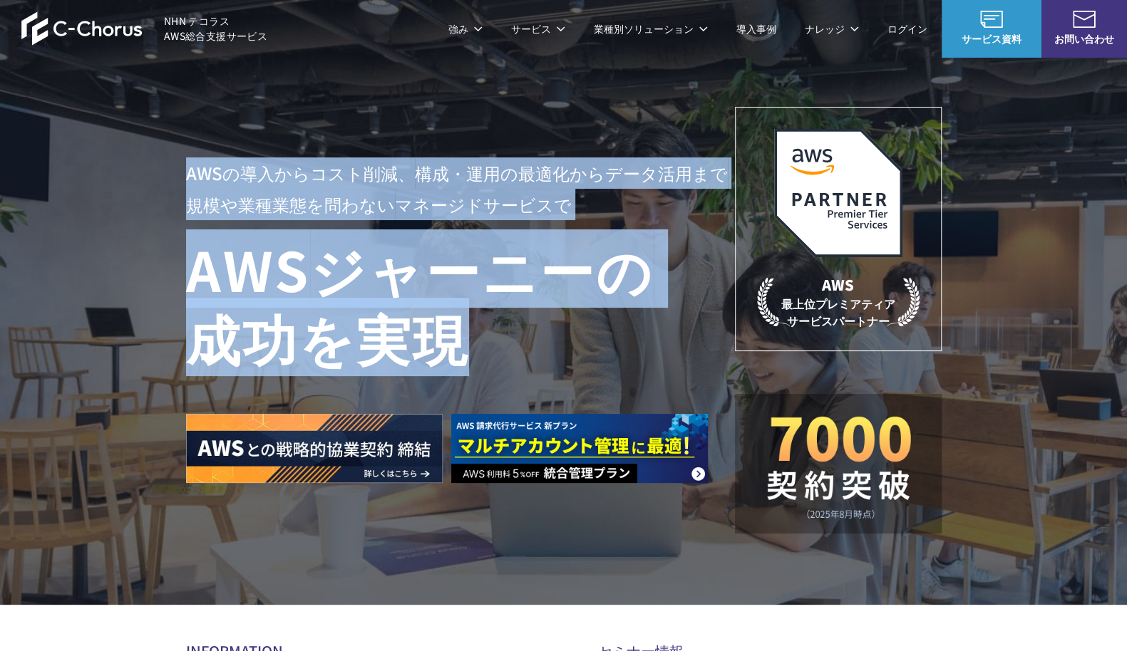
click at [522, 337] on div "AWSの導入からコスト削減、 構成・運用の最適化からデータ活用まで 規模や業種業態を問わない マネージドサービスで AWS ジャーニーの 成功を実現 AWS …" at bounding box center [563, 302] width 1127 height 605
click at [523, 338] on h1 "AWS ジャーニーの 成功を実現" at bounding box center [460, 302] width 549 height 137
drag, startPoint x: 520, startPoint y: 344, endPoint x: 187, endPoint y: 180, distance: 371.6
click at [187, 180] on div "AWSの導入からコスト削減、 構成・運用の最適化からデータ活用まで 規模や業種業態を問わない マネージドサービスで AWS ジャーニーの 成功を実現" at bounding box center [460, 321] width 549 height 326
click at [187, 180] on p "AWSの導入からコスト削減、 構成・運用の最適化からデータ活用まで 規模や業種業態を問わない マネージドサービスで" at bounding box center [460, 189] width 549 height 63
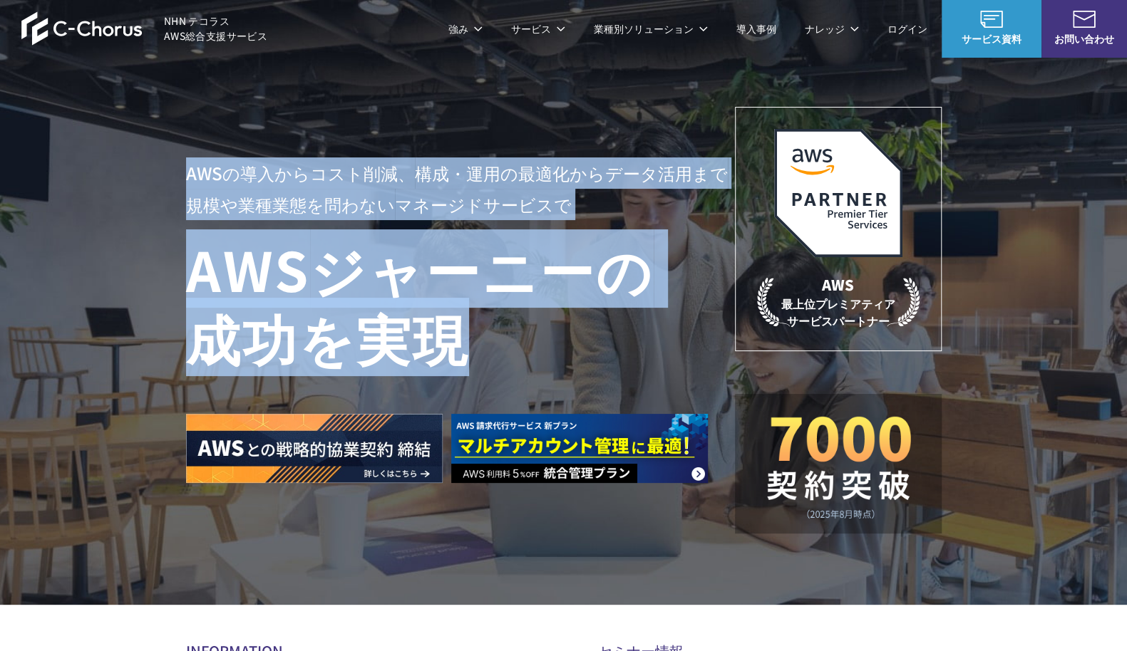
drag, startPoint x: 186, startPoint y: 179, endPoint x: 490, endPoint y: 350, distance: 348.5
click at [490, 350] on div "AWSの導入からコスト削減、 構成・運用の最適化からデータ活用まで 規模や業種業態を問わない マネージドサービスで AWS ジャーニーの 成功を実現" at bounding box center [460, 321] width 549 height 326
click at [490, 350] on h1 "AWS ジャーニーの 成功を実現" at bounding box center [460, 302] width 549 height 137
drag, startPoint x: 490, startPoint y: 351, endPoint x: 168, endPoint y: 161, distance: 374.1
click at [168, 161] on div "AWSの導入からコスト削減、 構成・運用の最適化からデータ活用まで 規模や業種業態を問わない マネージドサービスで AWS ジャーニーの 成功を実現 AWS …" at bounding box center [563, 302] width 1127 height 605
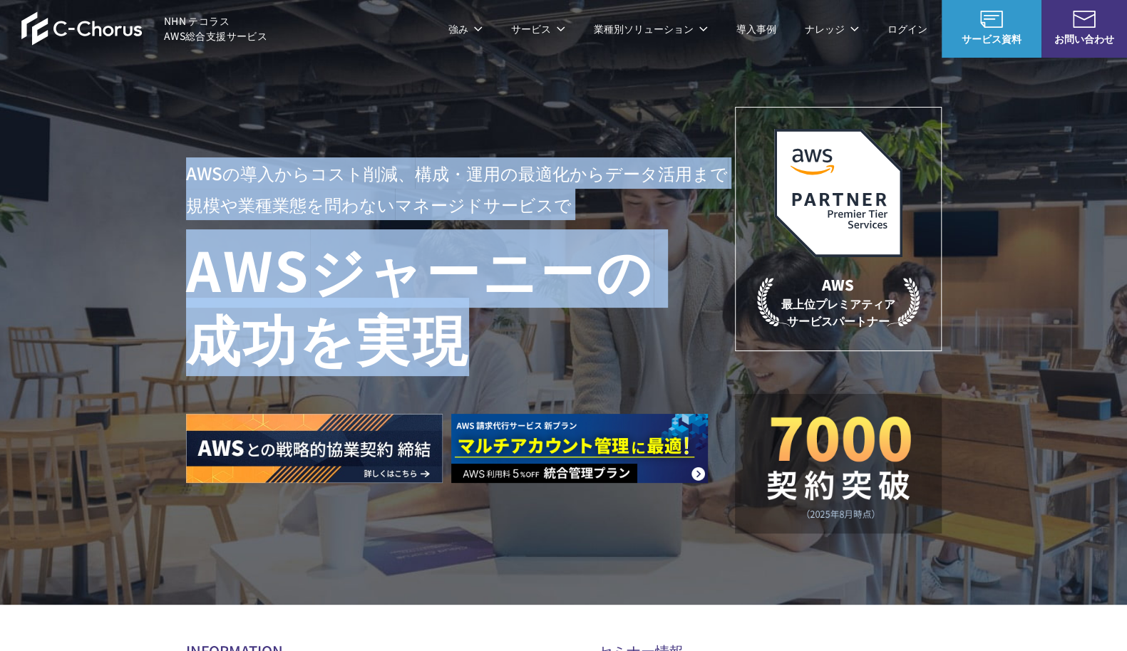
click at [168, 161] on div "AWSの導入からコスト削減、 構成・運用の最適化からデータ活用まで 規模や業種業態を問わない マネージドサービスで AWS ジャーニーの 成功を実現 AWS …" at bounding box center [563, 302] width 1127 height 605
drag, startPoint x: 225, startPoint y: 193, endPoint x: 458, endPoint y: 319, distance: 265.0
click at [455, 319] on div "AWSの導入からコスト削減、 構成・運用の最適化からデータ活用まで 規模や業種業態を問わない マネージドサービスで AWS ジャーニーの 成功を実現 AWS …" at bounding box center [563, 302] width 1127 height 605
click at [462, 319] on h1 "AWS ジャーニーの 成功を実現" at bounding box center [460, 302] width 549 height 137
click at [135, 322] on div "AWSの導入からコスト削減、 構成・運用の最適化からデータ活用まで 規模や業種業態を問わない マネージドサービスで AWS ジャーニーの 成功を実現 AWS …" at bounding box center [563, 302] width 1127 height 605
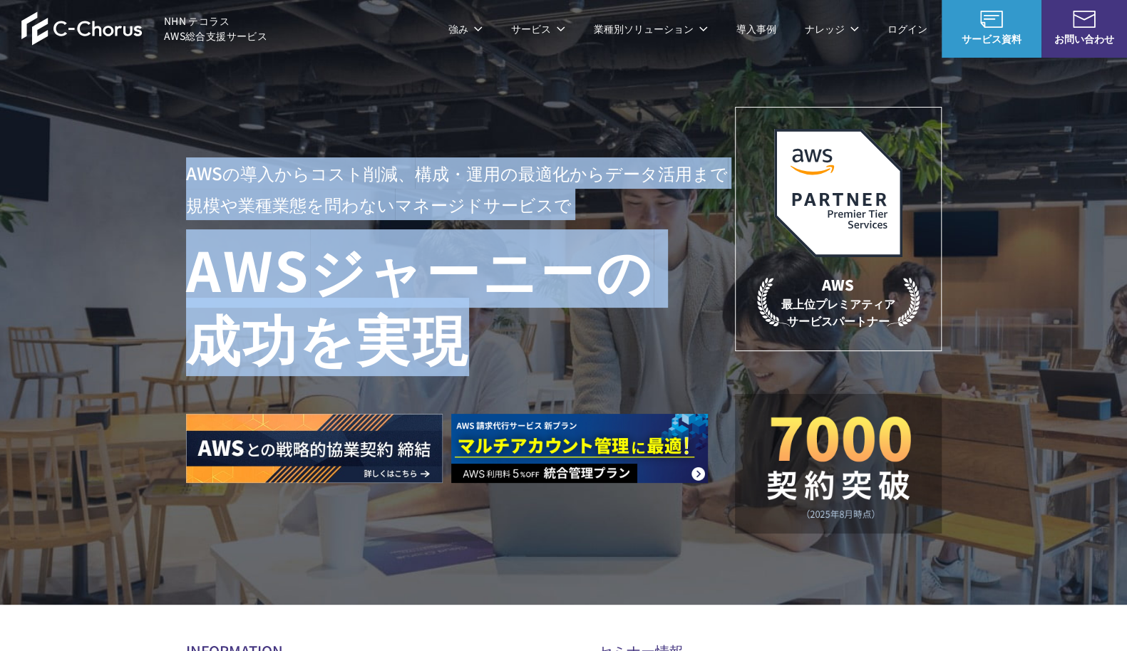
drag, startPoint x: 476, startPoint y: 357, endPoint x: 164, endPoint y: 168, distance: 364.8
click at [164, 168] on div "AWSの導入からコスト削減、 構成・運用の最適化からデータ活用まで 規模や業種業態を問わない マネージドサービスで AWS ジャーニーの 成功を実現 AWS …" at bounding box center [563, 302] width 1127 height 605
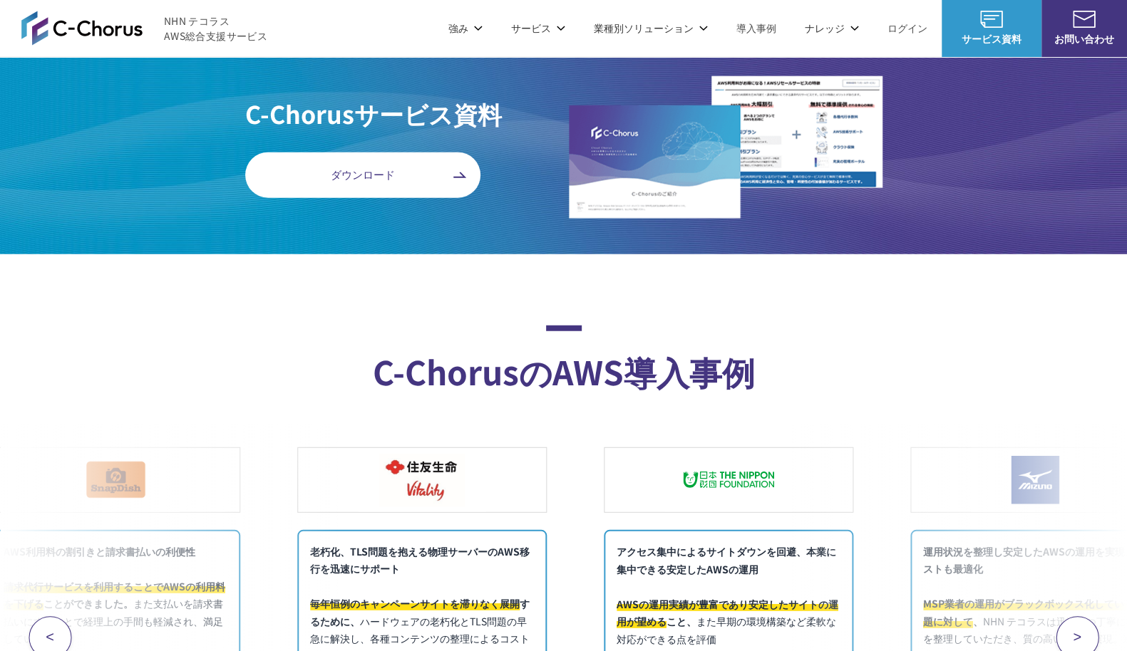
scroll to position [5630, 0]
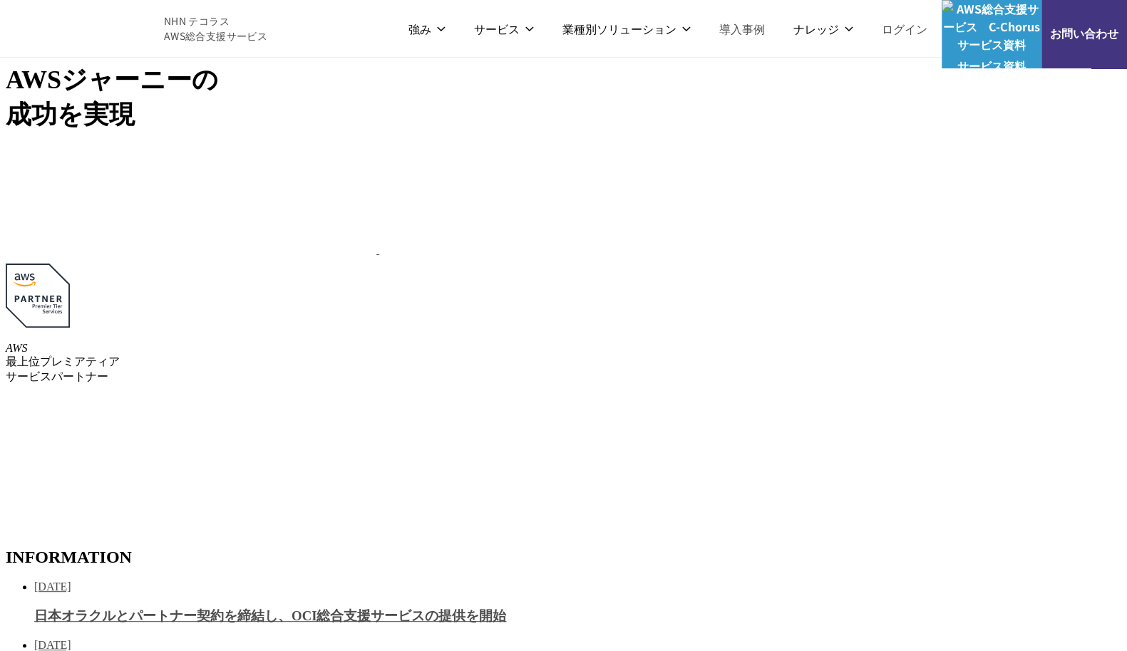
click at [1080, 29] on link "お問い合わせ" at bounding box center [1084, 28] width 86 height 79
